Goal: Task Accomplishment & Management: Manage account settings

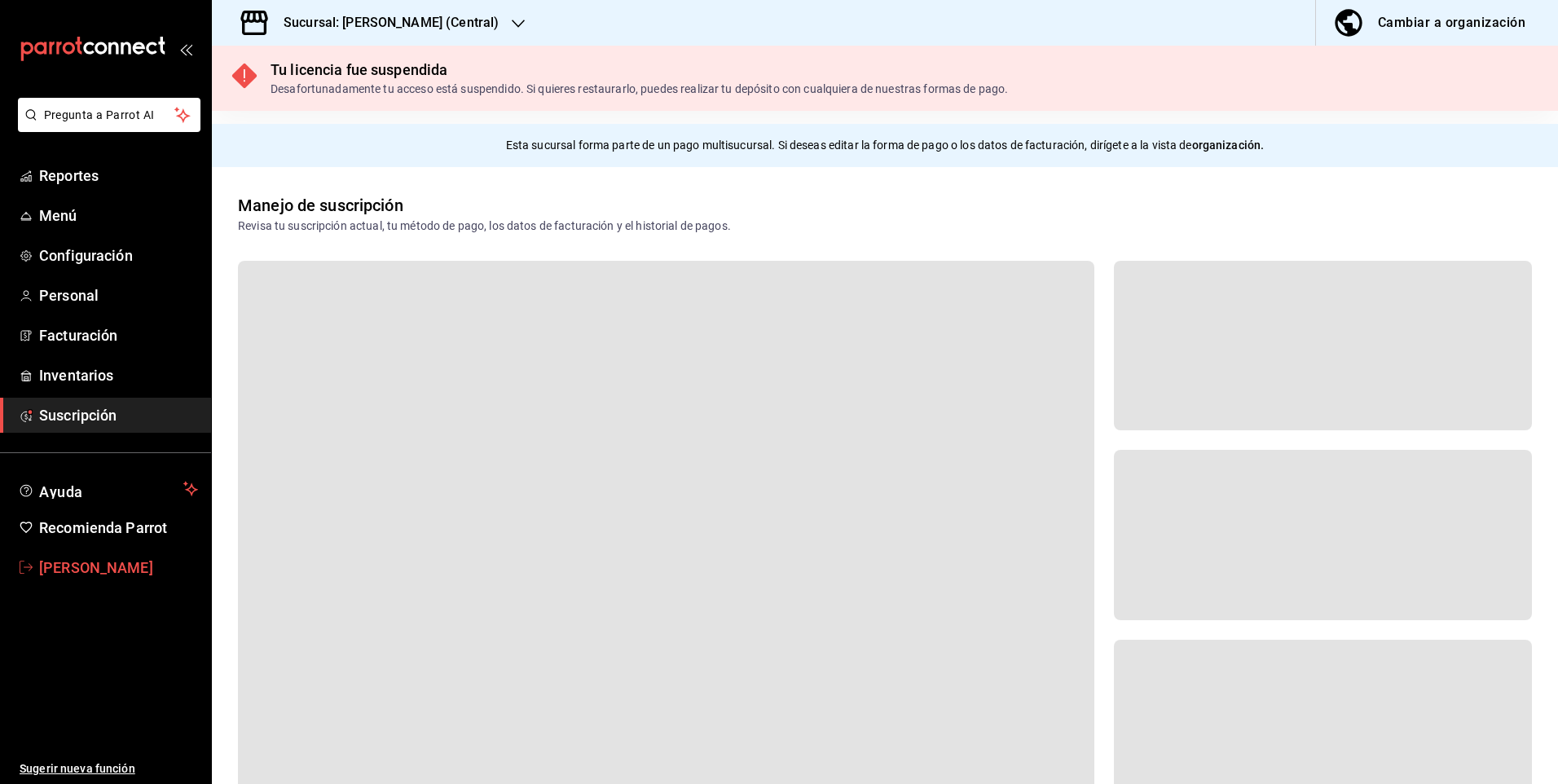
click at [171, 575] on span "[PERSON_NAME]" at bounding box center [118, 567] width 159 height 22
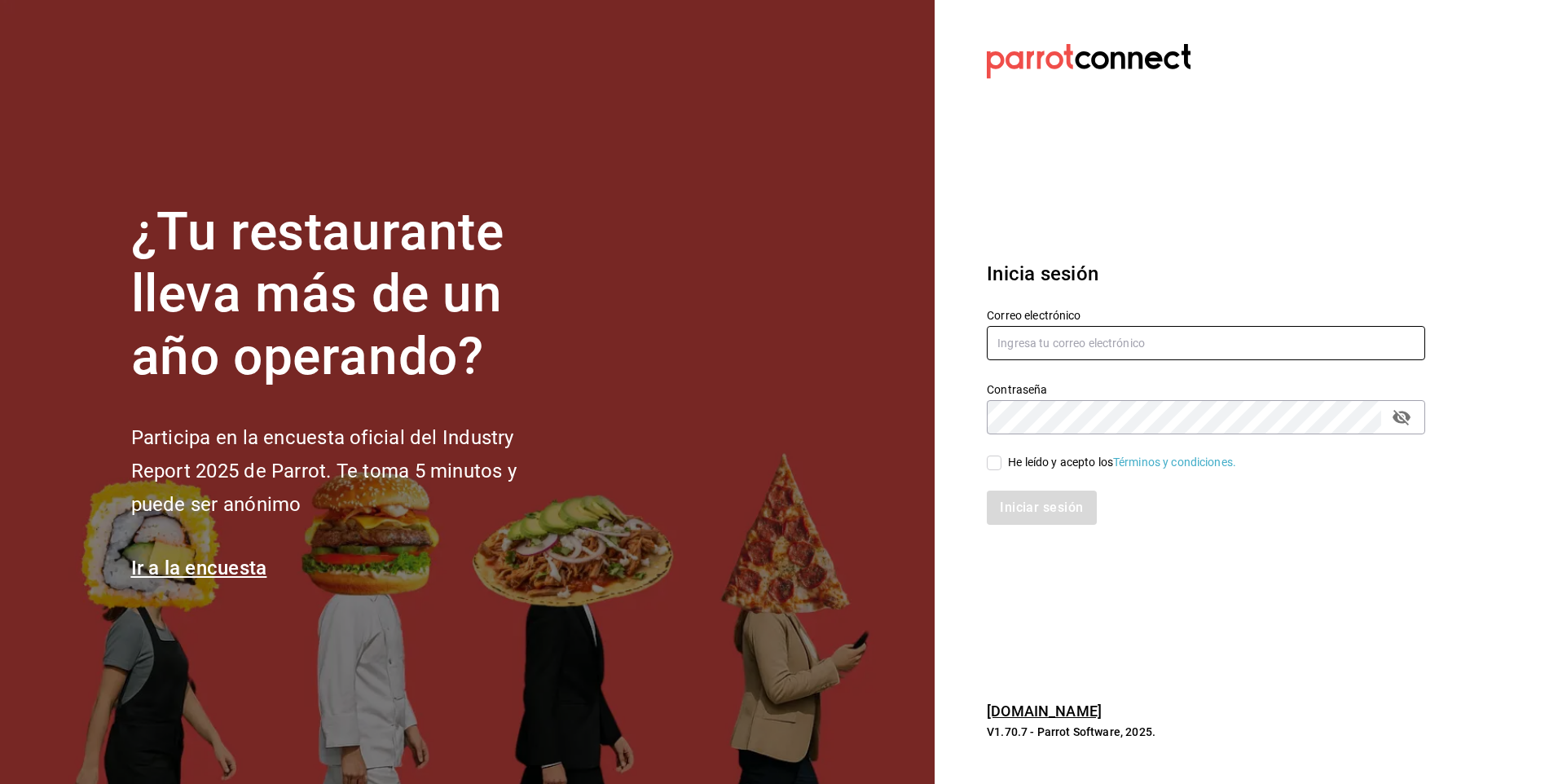
type input "[EMAIL_ADDRESS][DOMAIN_NAME]"
click at [986, 460] on div "He leído y acepto los Términos y condiciones." at bounding box center [1196, 452] width 458 height 37
click at [988, 466] on input "He leído y acepto los Términos y condiciones." at bounding box center [994, 463] width 15 height 15
checkbox input "true"
click at [1027, 516] on button "Iniciar sesión" at bounding box center [1042, 508] width 111 height 35
